Goal: Task Accomplishment & Management: Use online tool/utility

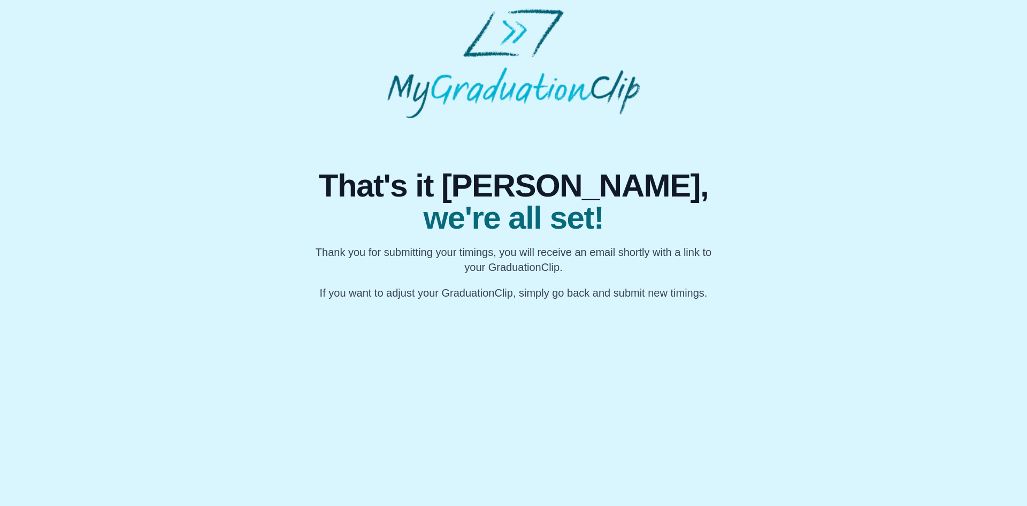
click at [319, 259] on p "Thank you for submitting your timings, you will receive an email shortly with a…" at bounding box center [513, 259] width 411 height 30
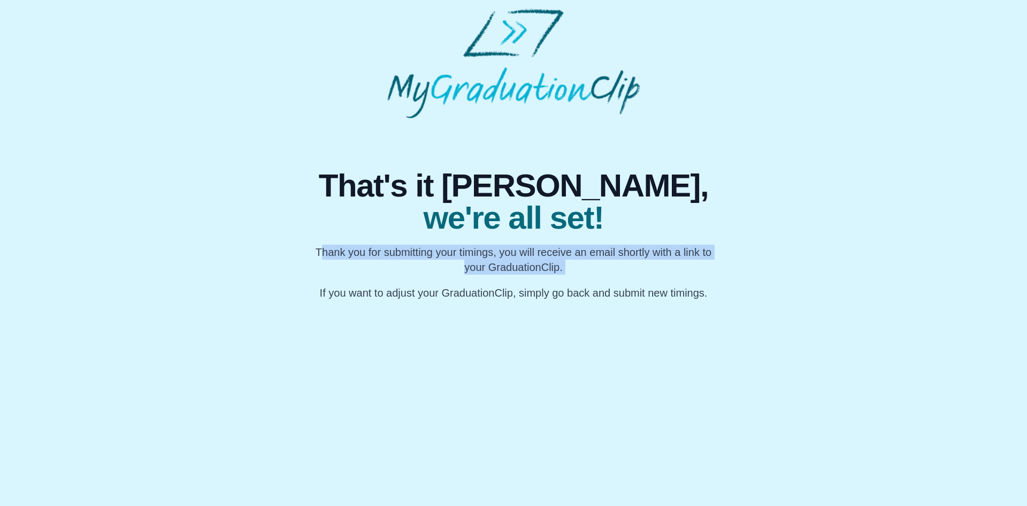
click at [319, 259] on p "Thank you for submitting your timings, you will receive an email shortly with a…" at bounding box center [513, 259] width 411 height 30
click at [560, 251] on p "Thank you for submitting your timings, you will receive an email shortly with a…" at bounding box center [513, 259] width 411 height 30
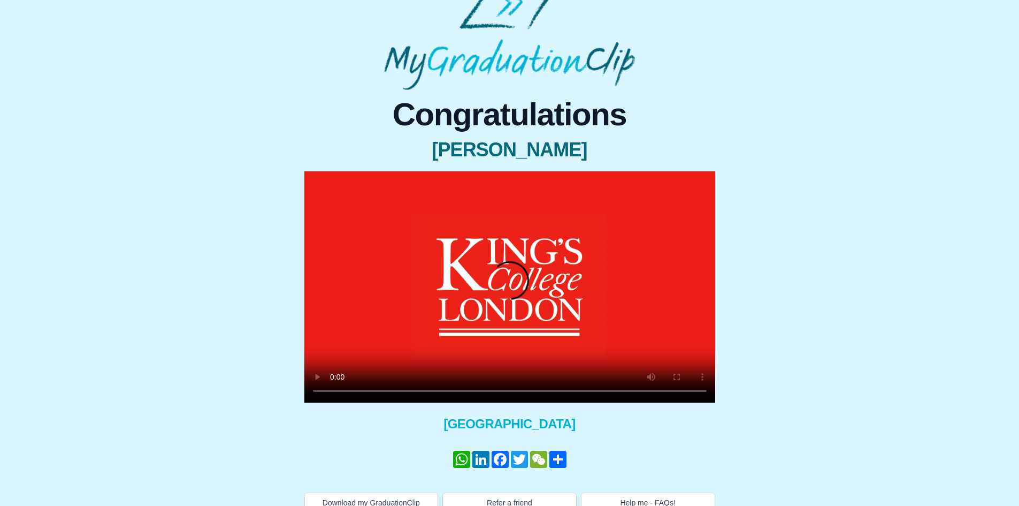
scroll to position [43, 0]
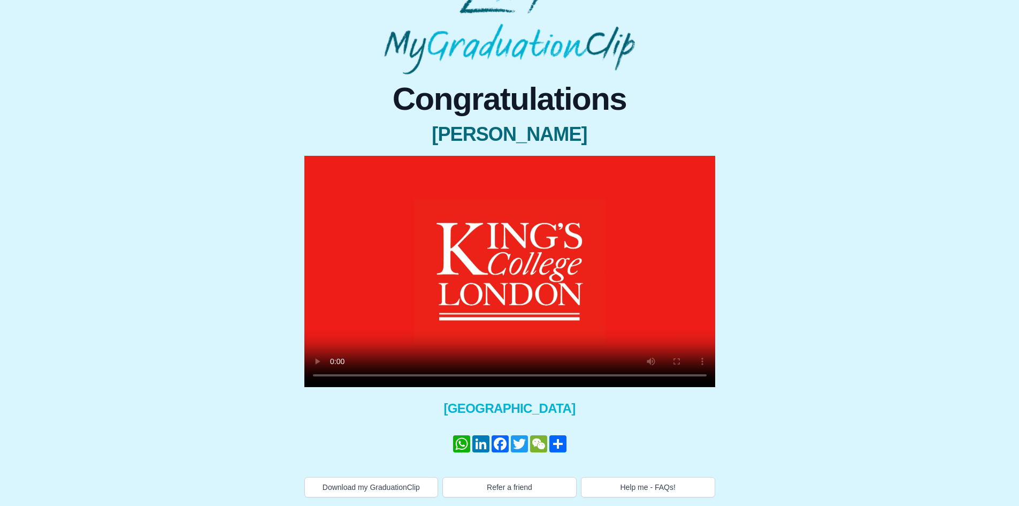
click at [384, 281] on video at bounding box center [509, 271] width 411 height 231
click at [387, 492] on button "Download my GraduationClip" at bounding box center [371, 487] width 134 height 20
click at [529, 291] on video at bounding box center [509, 271] width 411 height 231
click at [542, 257] on video at bounding box center [509, 271] width 411 height 231
click at [605, 280] on video at bounding box center [509, 271] width 411 height 231
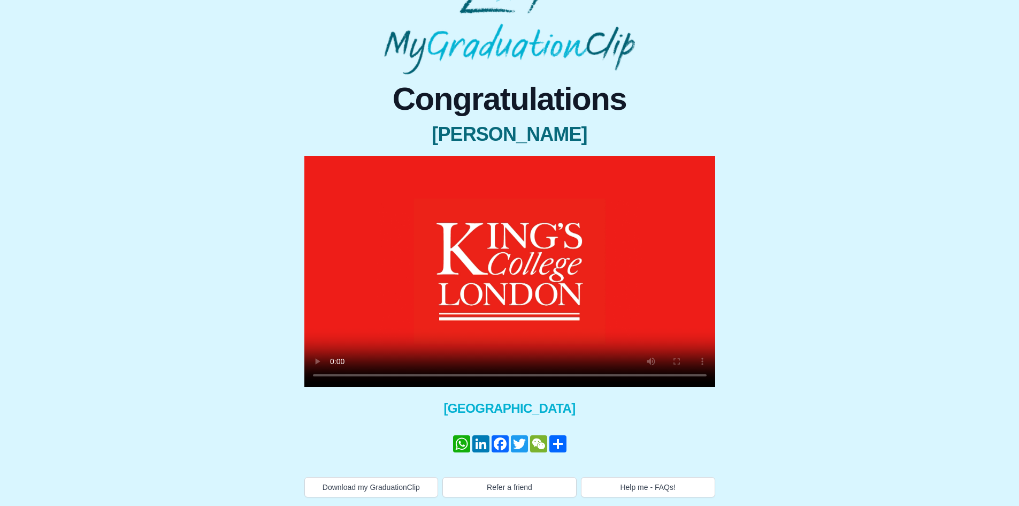
click at [537, 300] on video at bounding box center [509, 271] width 411 height 231
click at [453, 307] on video at bounding box center [509, 271] width 411 height 231
click at [550, 305] on video at bounding box center [509, 271] width 411 height 231
click at [526, 286] on video at bounding box center [509, 271] width 411 height 231
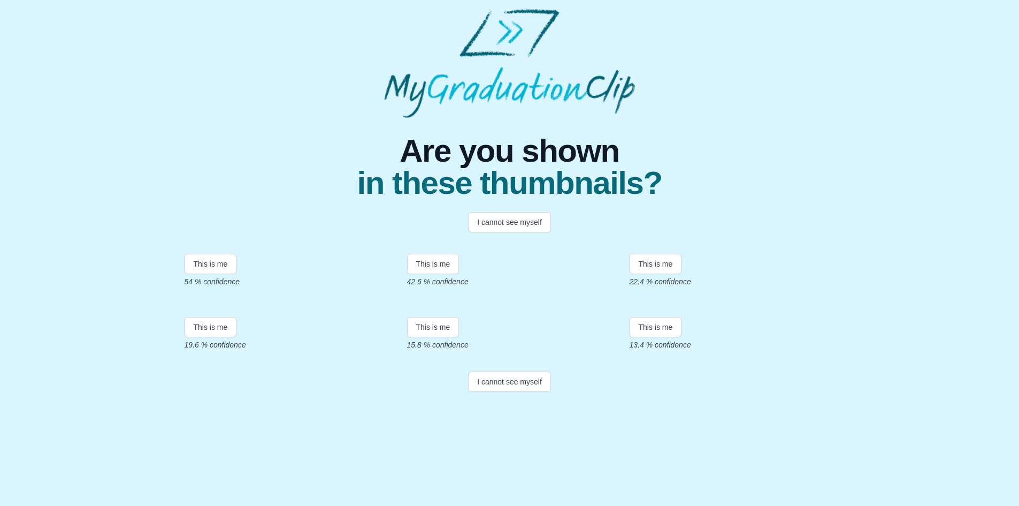
scroll to position [129, 0]
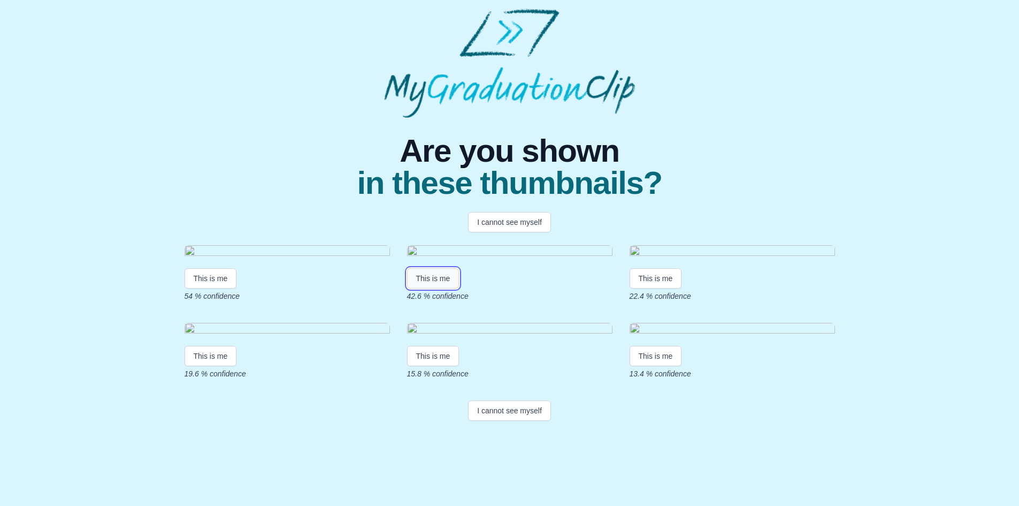
click at [442, 268] on button "This is me" at bounding box center [433, 278] width 52 height 20
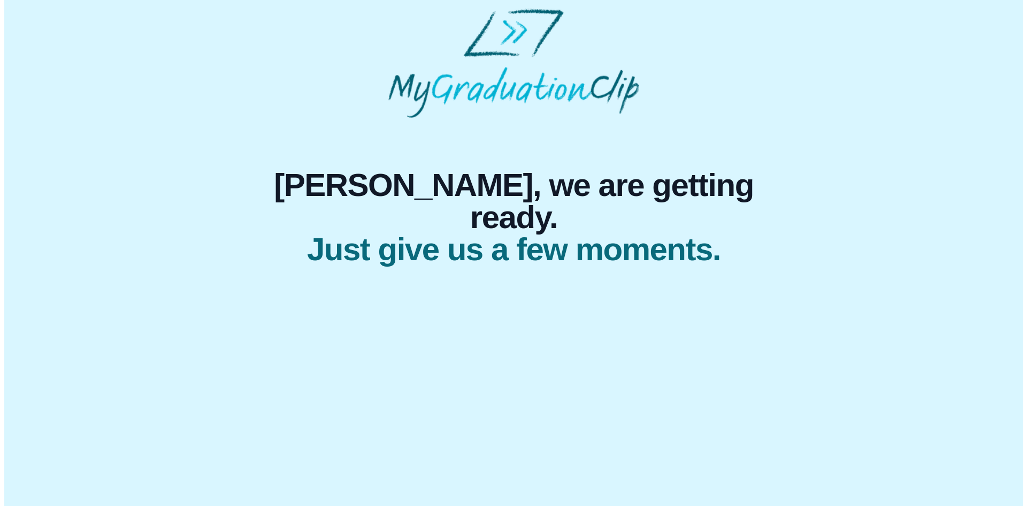
scroll to position [0, 0]
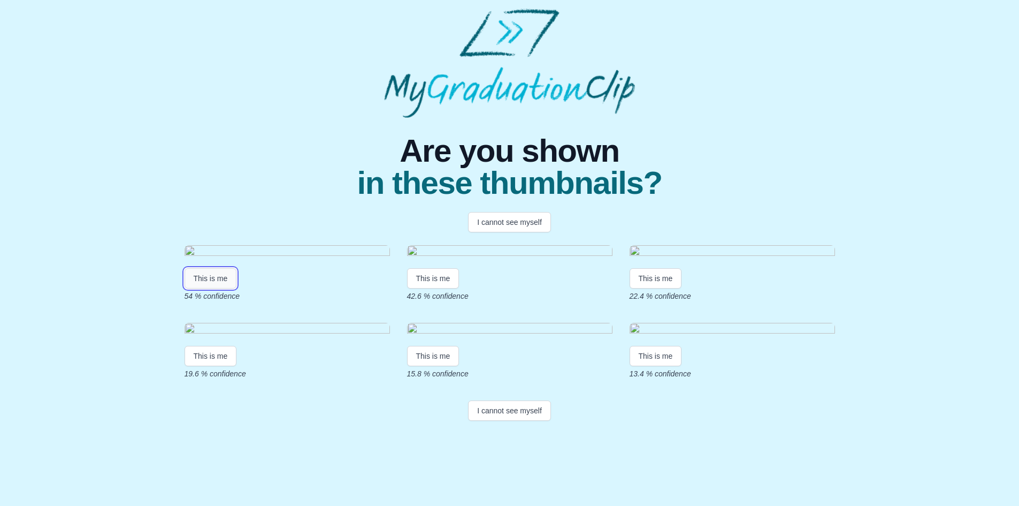
click at [223, 288] on button "This is me" at bounding box center [211, 278] width 52 height 20
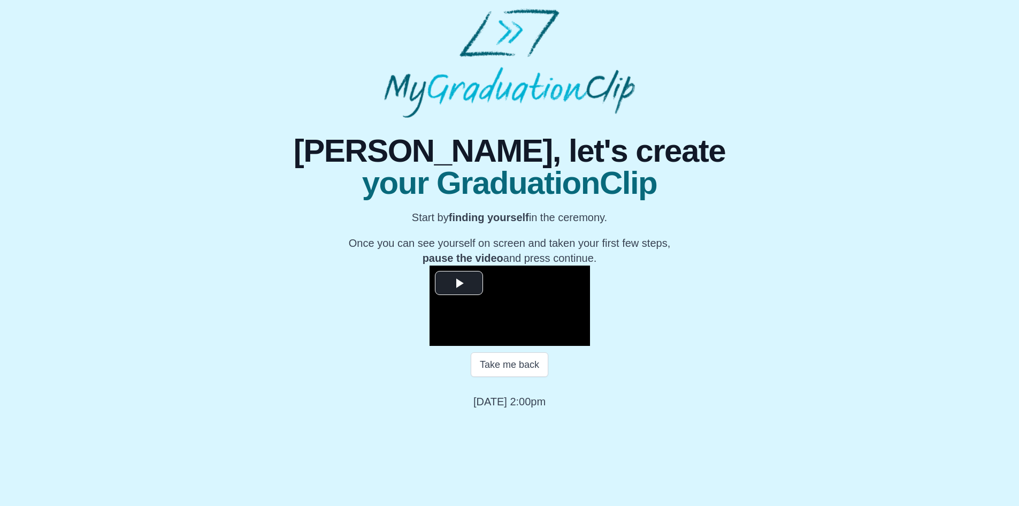
scroll to position [88, 0]
click at [459, 282] on span "Video Player" at bounding box center [459, 282] width 0 height 0
click at [577, 322] on video "Video Player" at bounding box center [510, 305] width 160 height 80
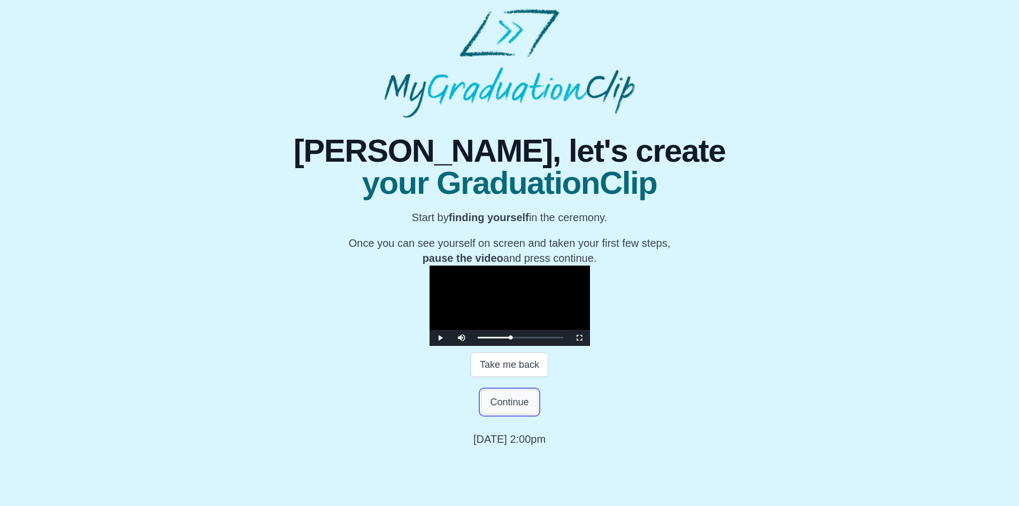
click at [522, 414] on button "Continue" at bounding box center [509, 401] width 57 height 25
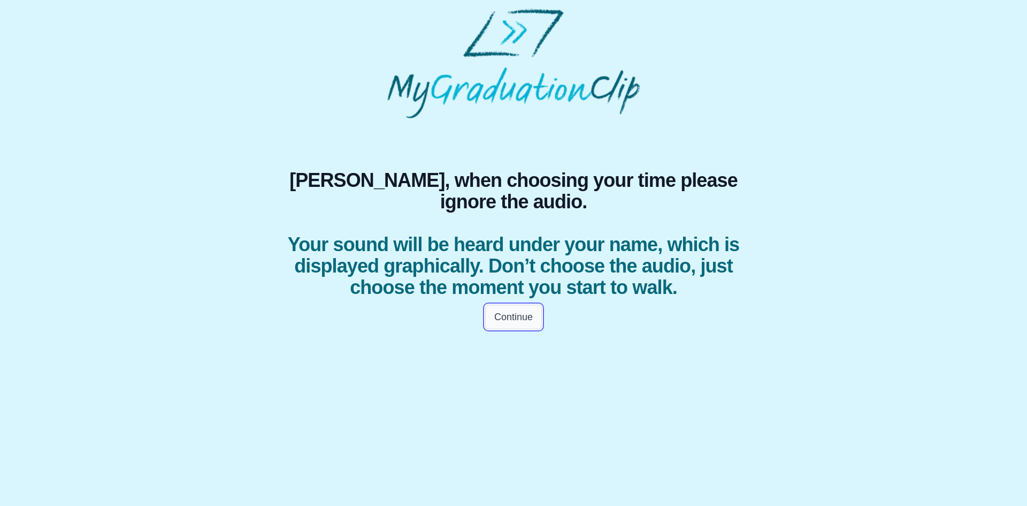
click at [521, 329] on button "Continue" at bounding box center [513, 316] width 57 height 25
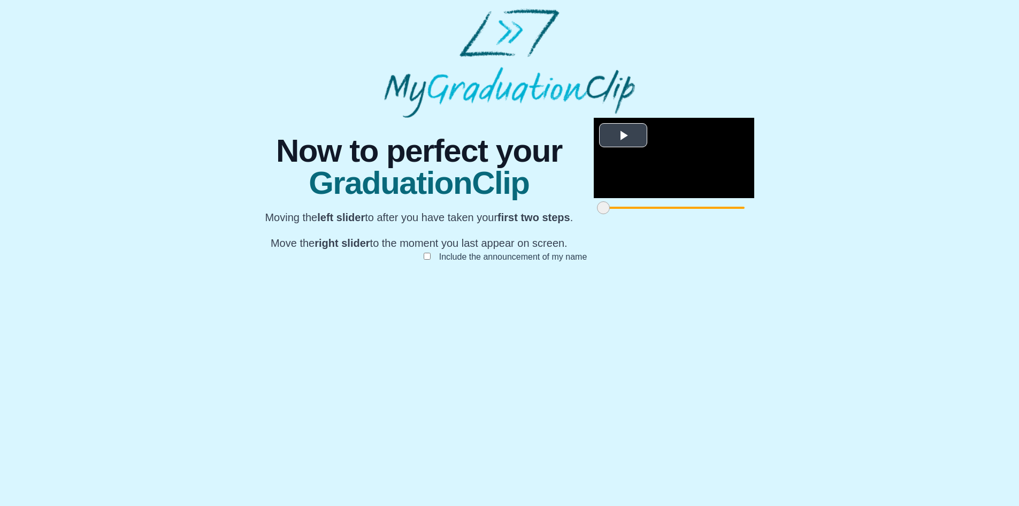
click at [623, 135] on span "Video Player" at bounding box center [623, 135] width 0 height 0
click at [594, 198] on video "Video Player" at bounding box center [674, 158] width 160 height 80
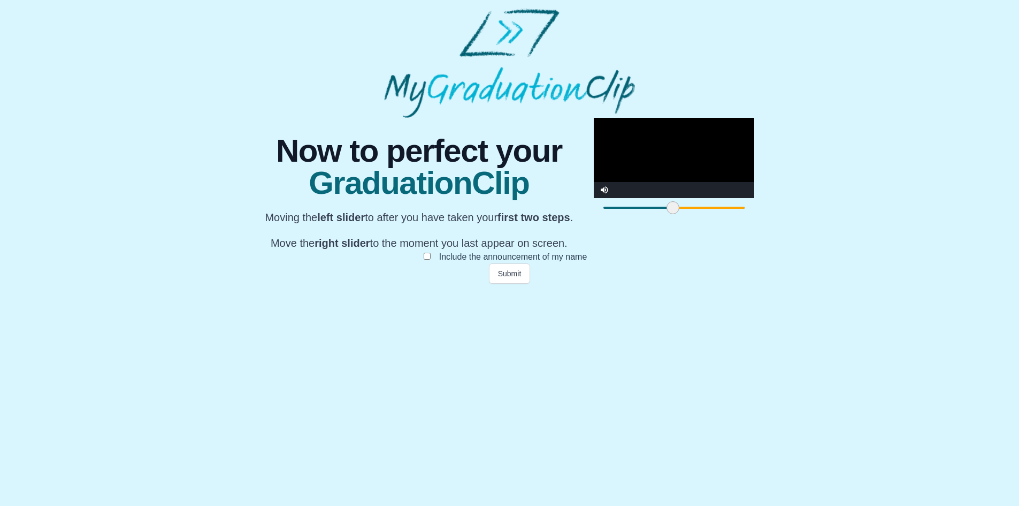
drag, startPoint x: 288, startPoint y: 455, endPoint x: 358, endPoint y: 454, distance: 69.6
click at [667, 214] on span at bounding box center [673, 207] width 13 height 13
click at [594, 198] on video "Video Player" at bounding box center [674, 158] width 160 height 80
drag, startPoint x: 357, startPoint y: 456, endPoint x: 368, endPoint y: 454, distance: 11.5
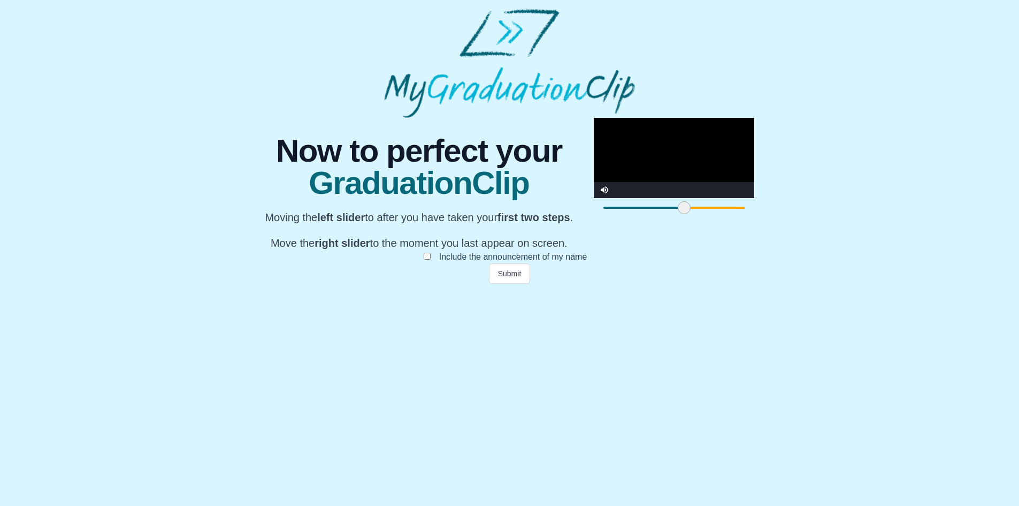
click at [678, 214] on span at bounding box center [684, 207] width 13 height 13
click at [594, 198] on video "Video Player" at bounding box center [674, 158] width 160 height 80
drag, startPoint x: 729, startPoint y: 454, endPoint x: 689, endPoint y: 453, distance: 39.6
click at [994, 214] on span at bounding box center [1000, 207] width 13 height 13
drag, startPoint x: 524, startPoint y: 486, endPoint x: 814, endPoint y: 385, distance: 307.4
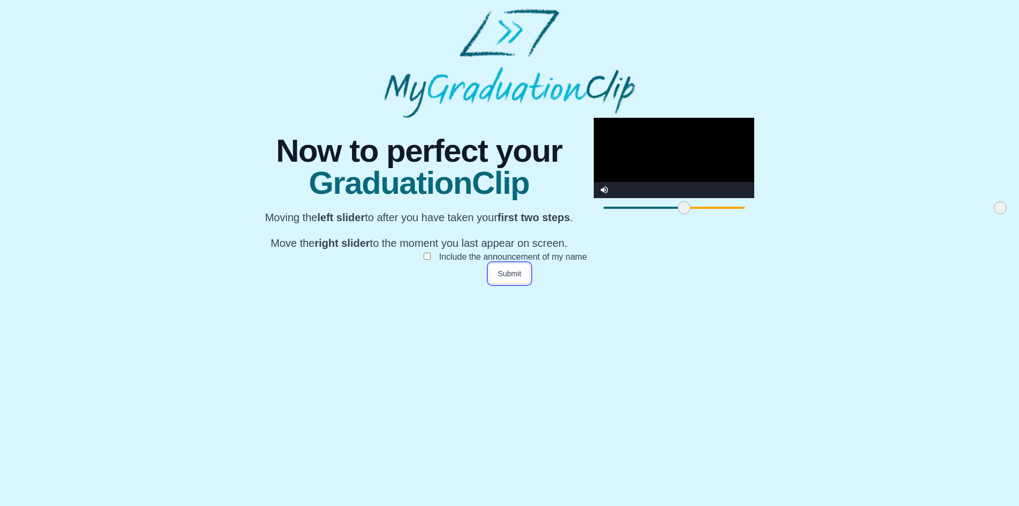
click at [776, 284] on div "**********" at bounding box center [510, 201] width 1002 height 166
click at [815, 284] on div "**********" at bounding box center [510, 201] width 1002 height 166
click at [501, 284] on button "Submit" at bounding box center [510, 273] width 42 height 20
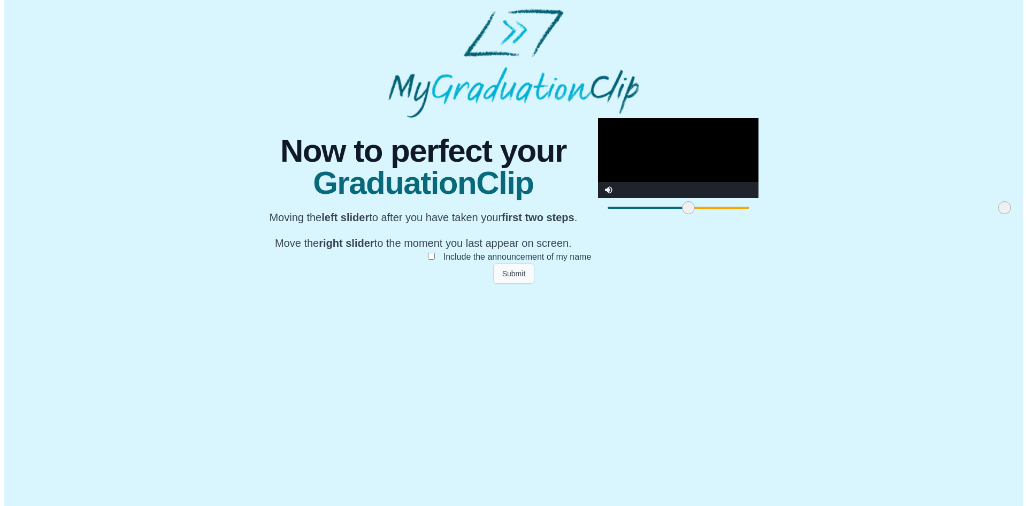
scroll to position [0, 0]
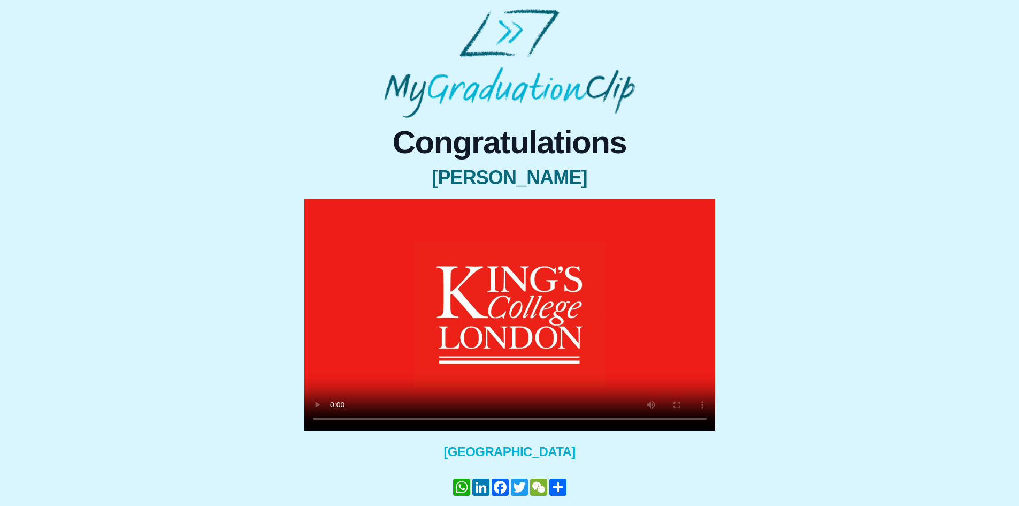
click at [507, 292] on video at bounding box center [509, 314] width 411 height 231
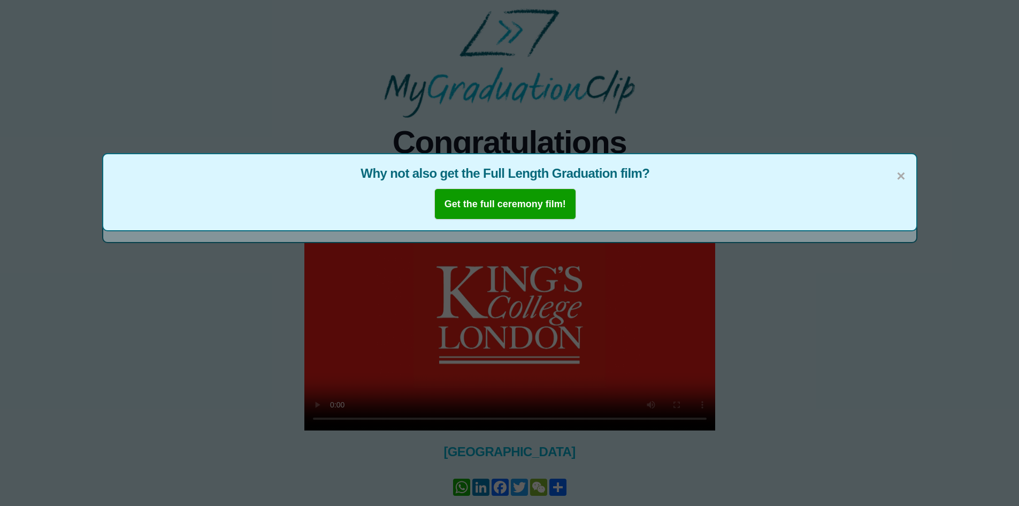
click at [682, 417] on div "× Why not also get the Full Length Graduation film? Get the full ceremony film!" at bounding box center [509, 253] width 1019 height 506
click at [904, 170] on span "×" at bounding box center [901, 176] width 9 height 22
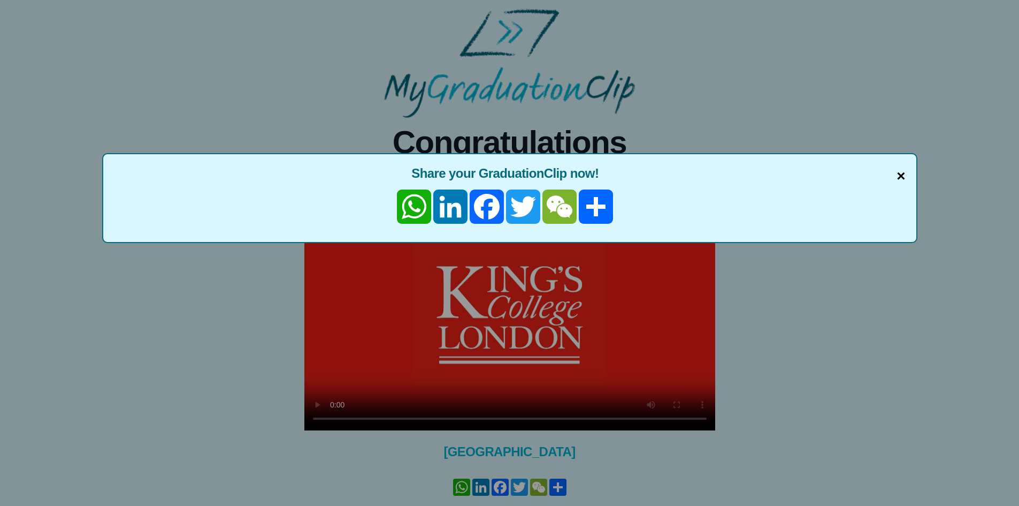
click at [904, 173] on span "×" at bounding box center [901, 176] width 9 height 22
